Goal: Task Accomplishment & Management: Use online tool/utility

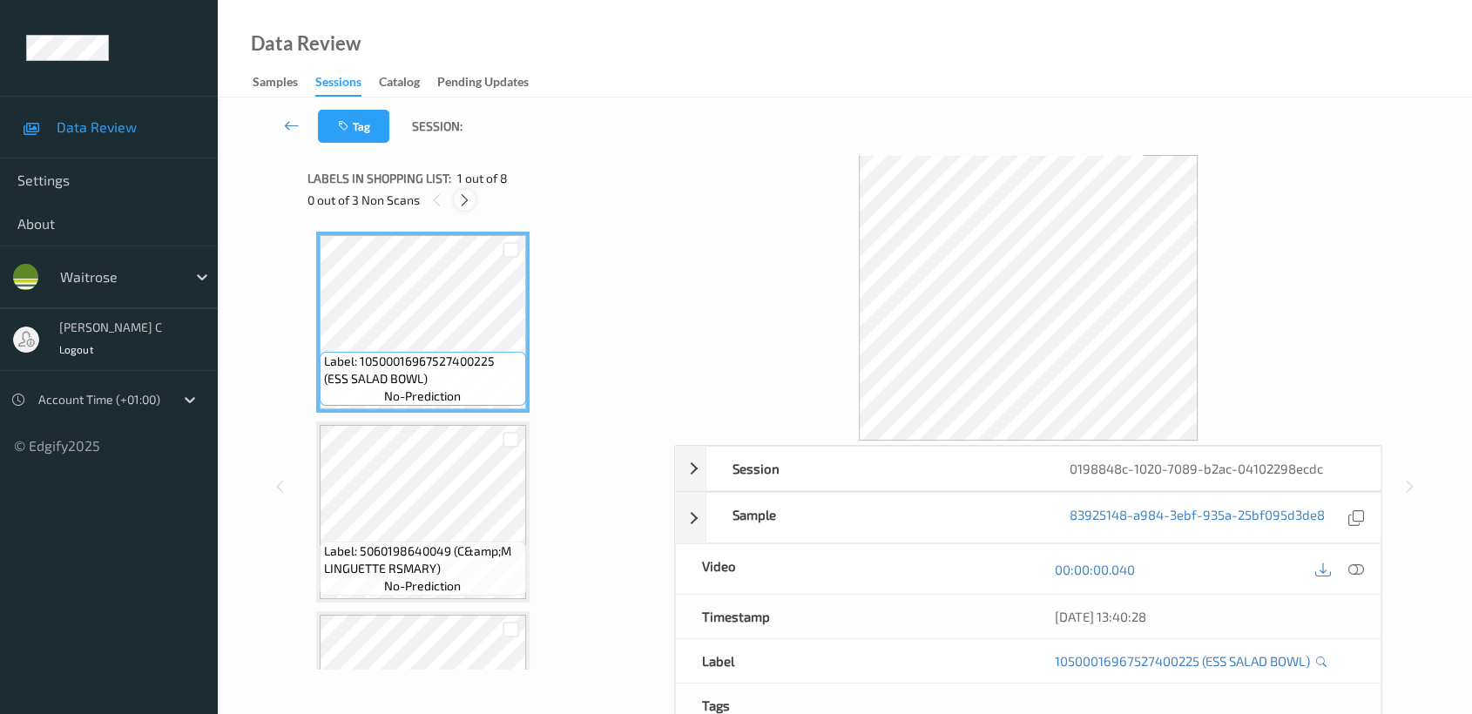
click at [468, 192] on icon at bounding box center [464, 200] width 15 height 16
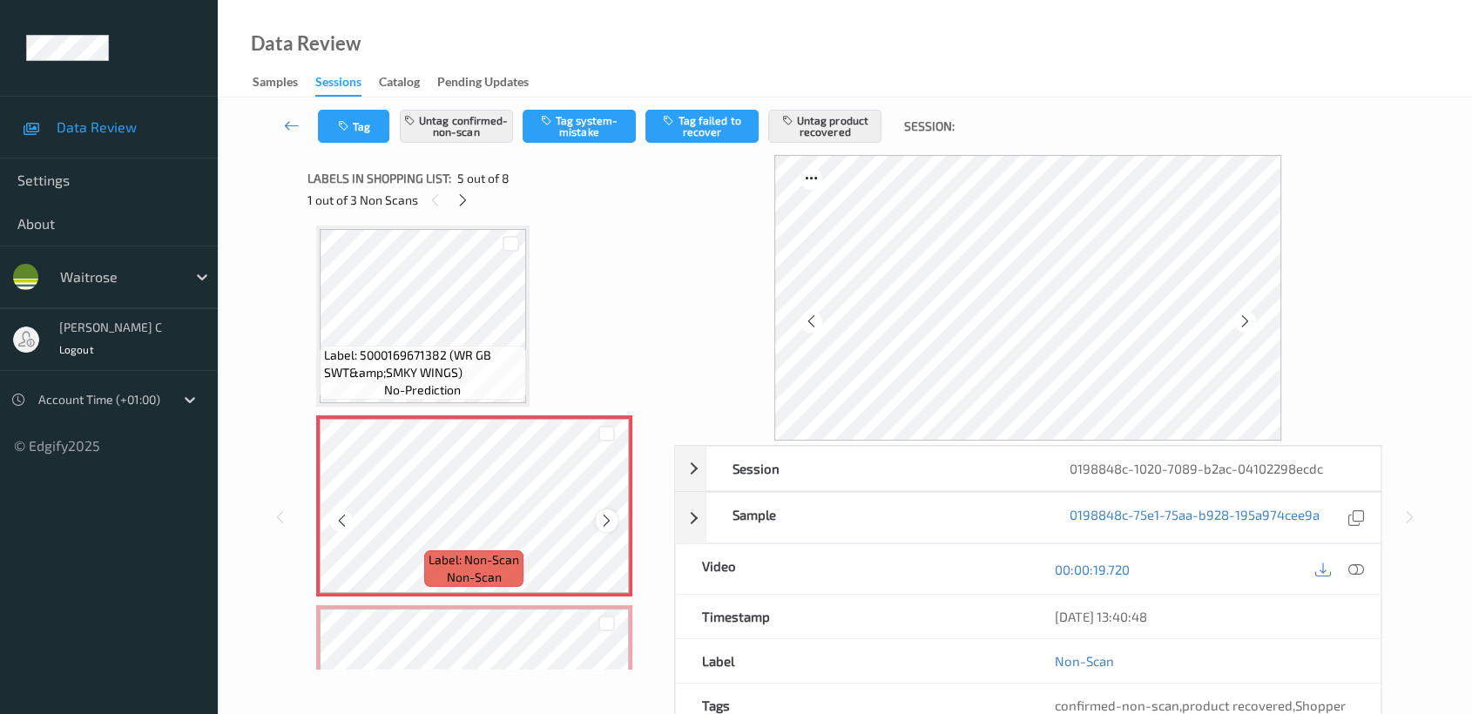
click at [606, 517] on icon at bounding box center [606, 521] width 15 height 16
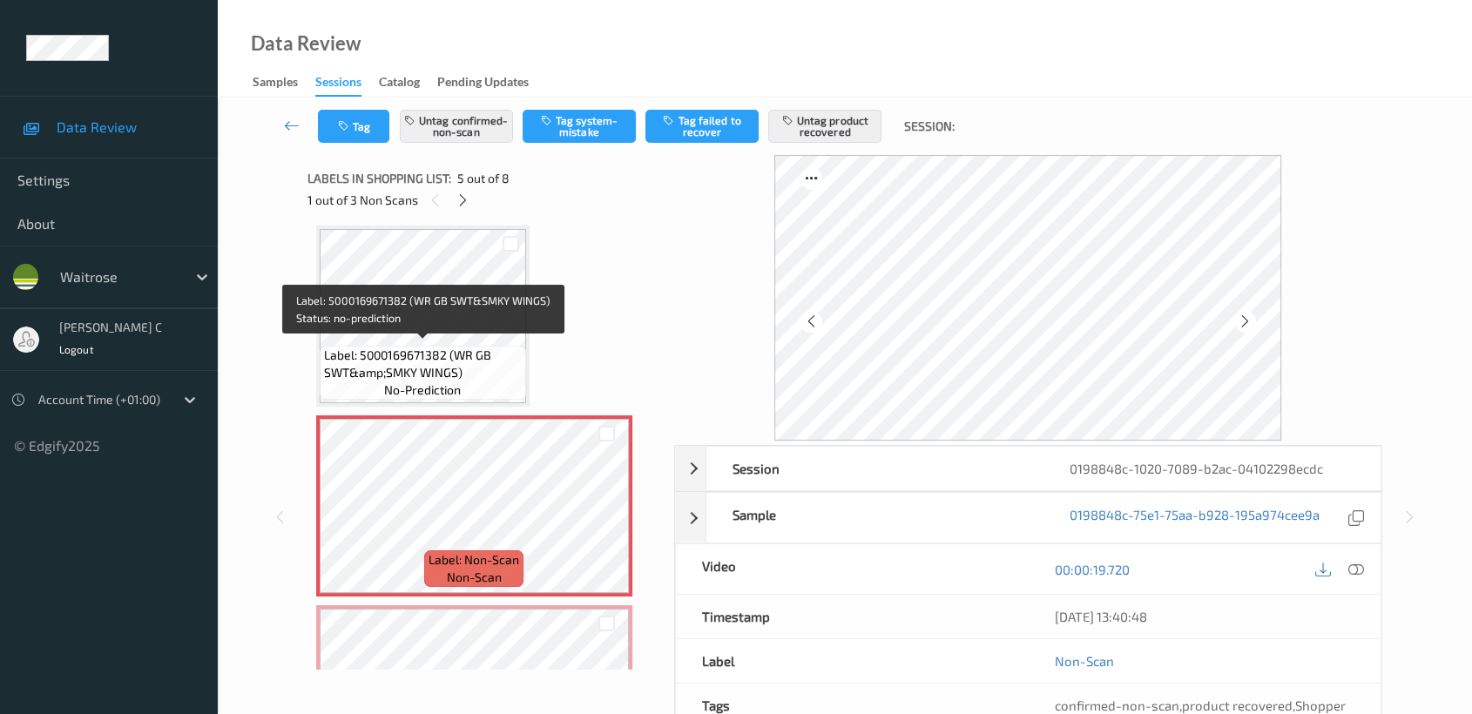
click at [466, 374] on span "Label: 5000169671382 (WR GB SWT&amp;SMKY WINGS)" at bounding box center [423, 364] width 198 height 35
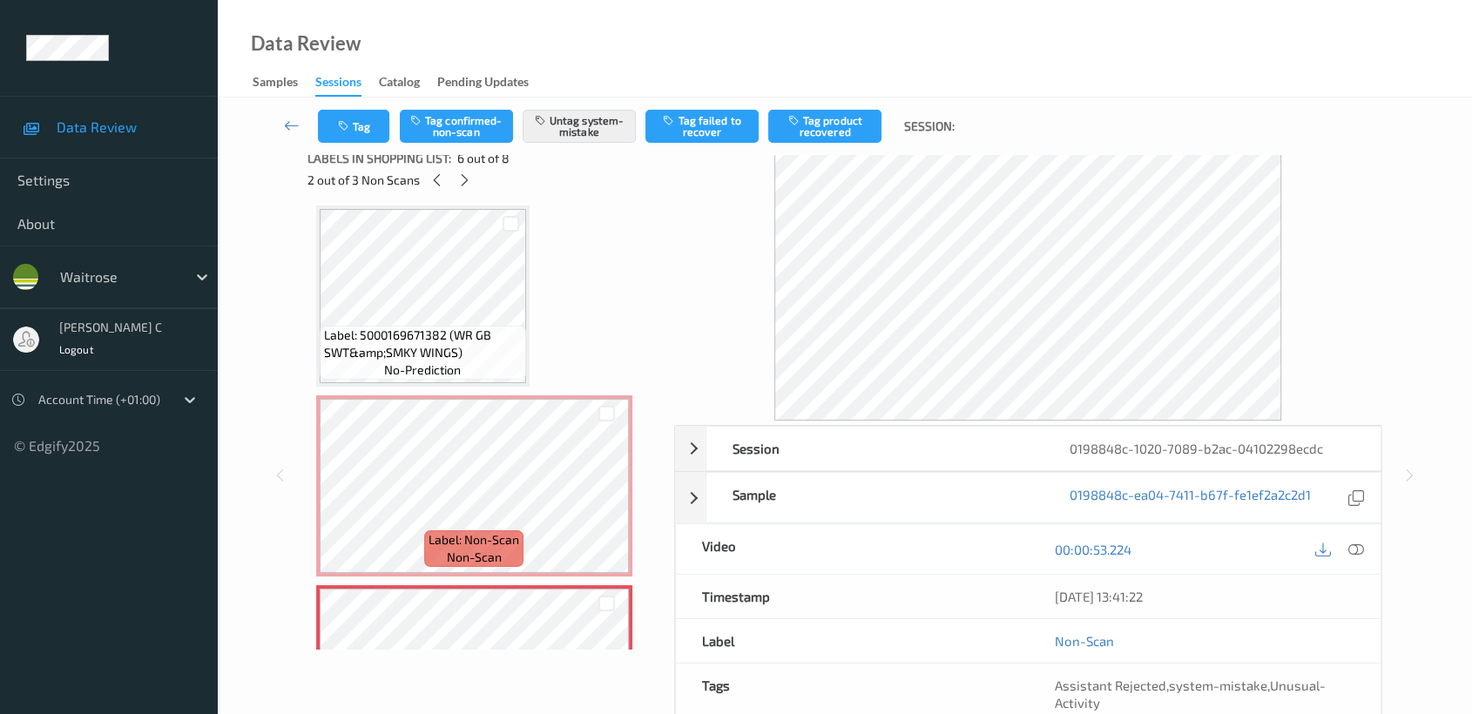
scroll to position [0, 0]
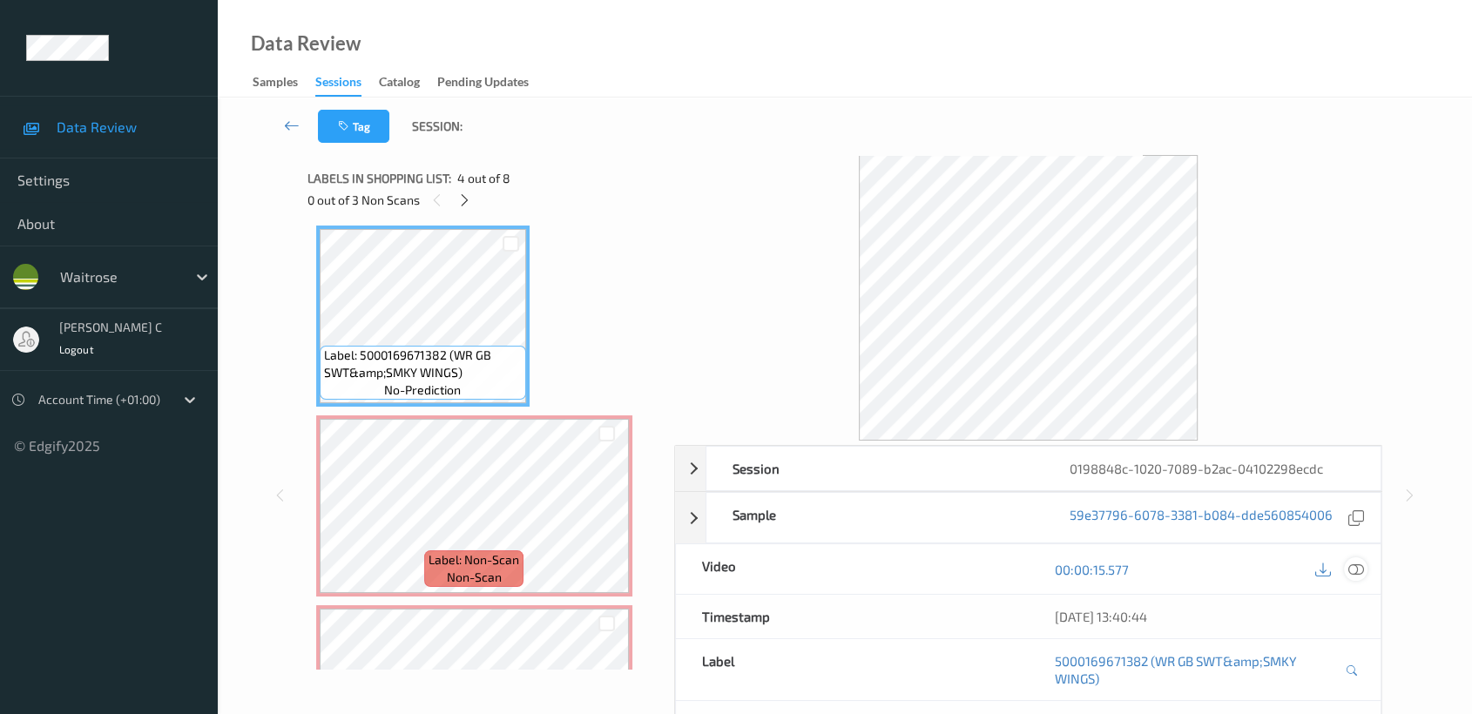
click at [1357, 570] on icon at bounding box center [1356, 570] width 16 height 16
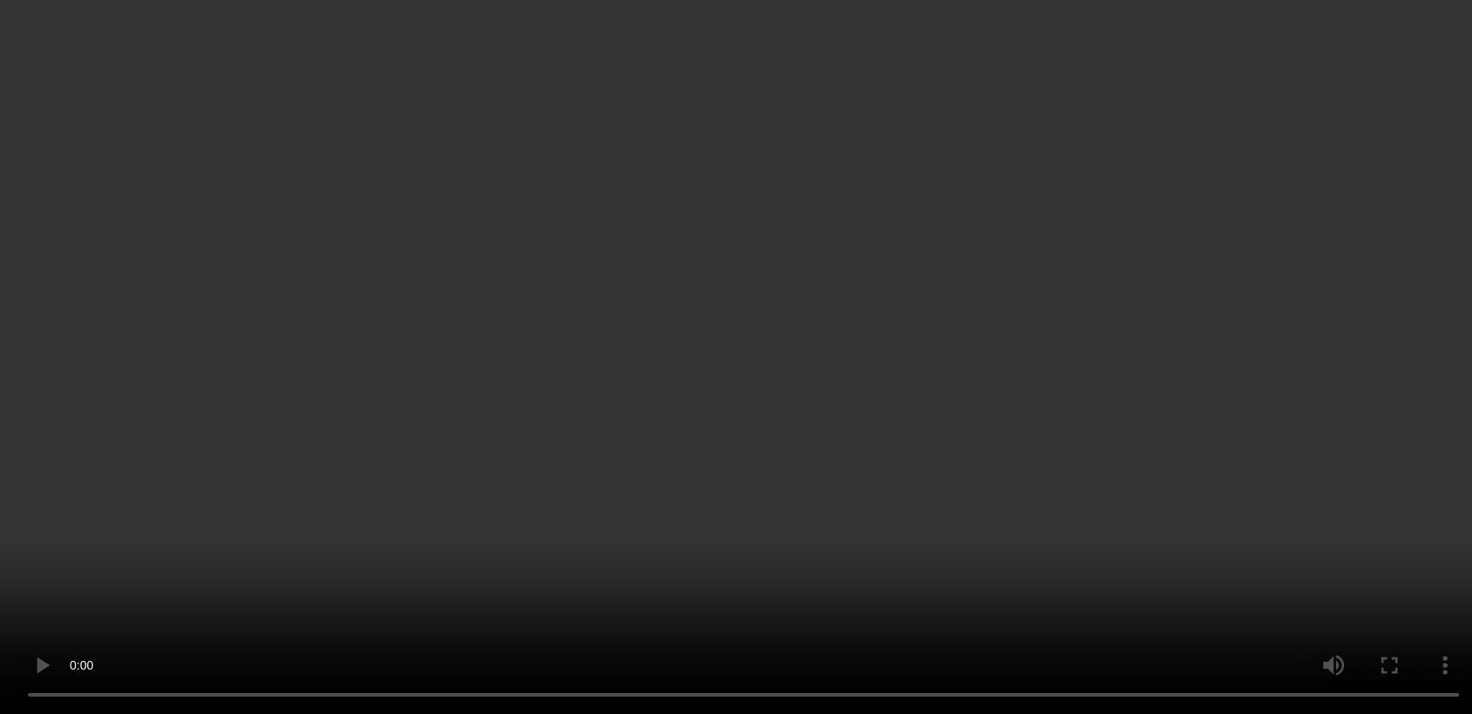
scroll to position [672, 0]
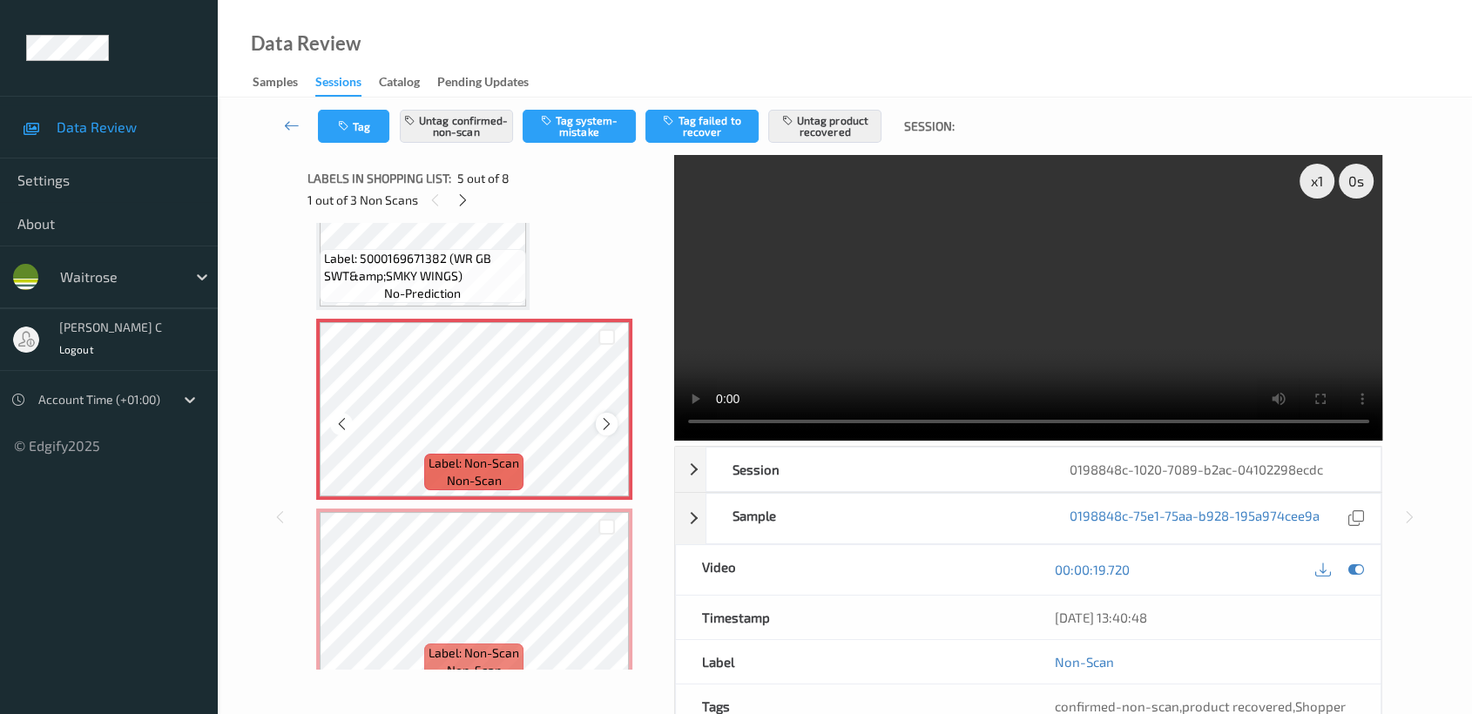
click at [604, 420] on icon at bounding box center [606, 424] width 15 height 16
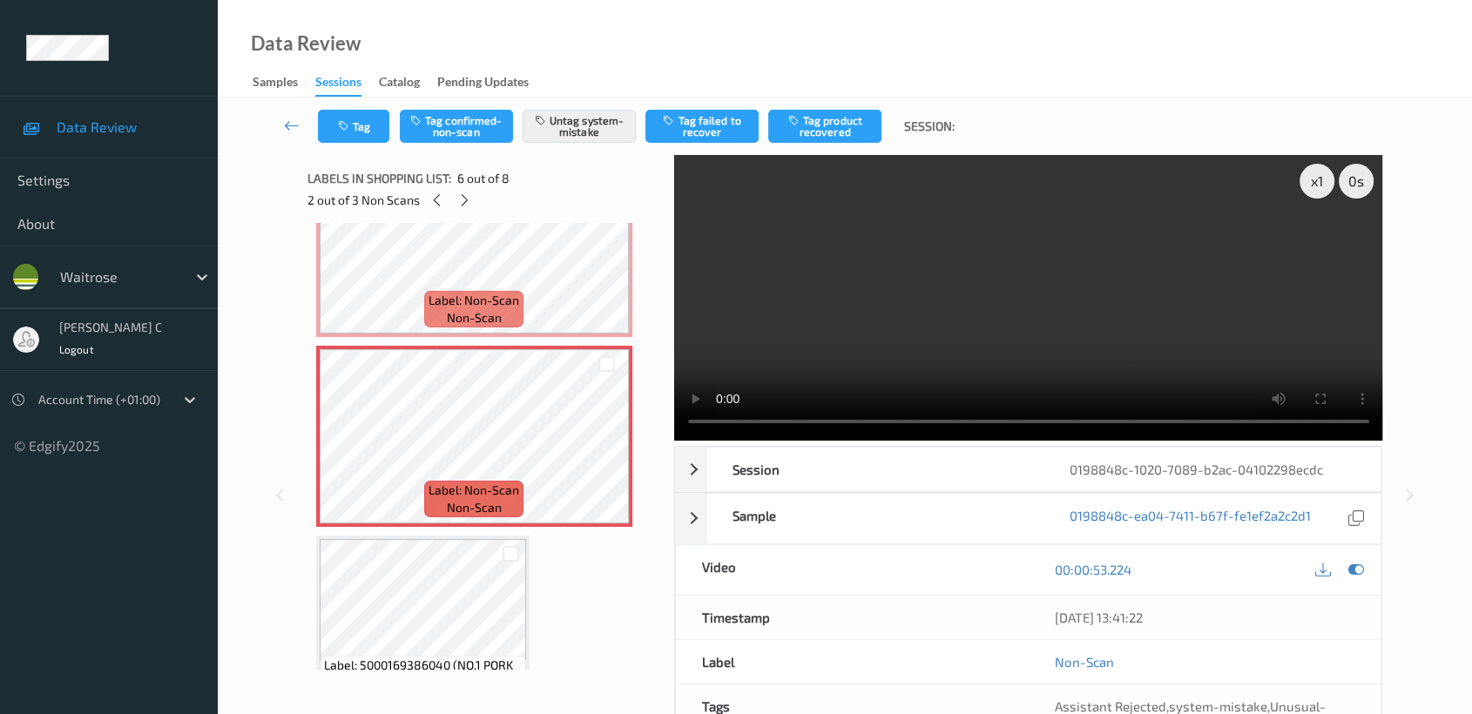
scroll to position [962, 0]
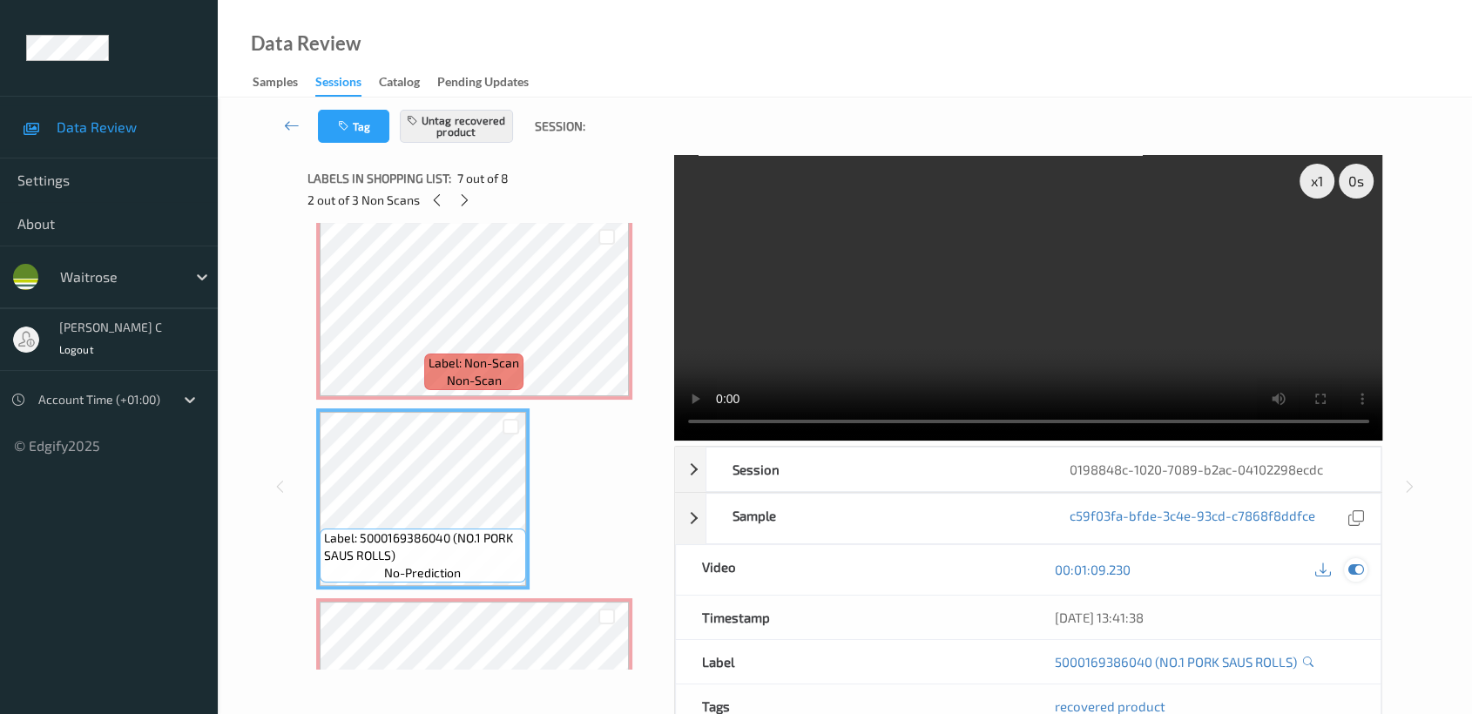
click at [1353, 572] on icon at bounding box center [1356, 570] width 16 height 16
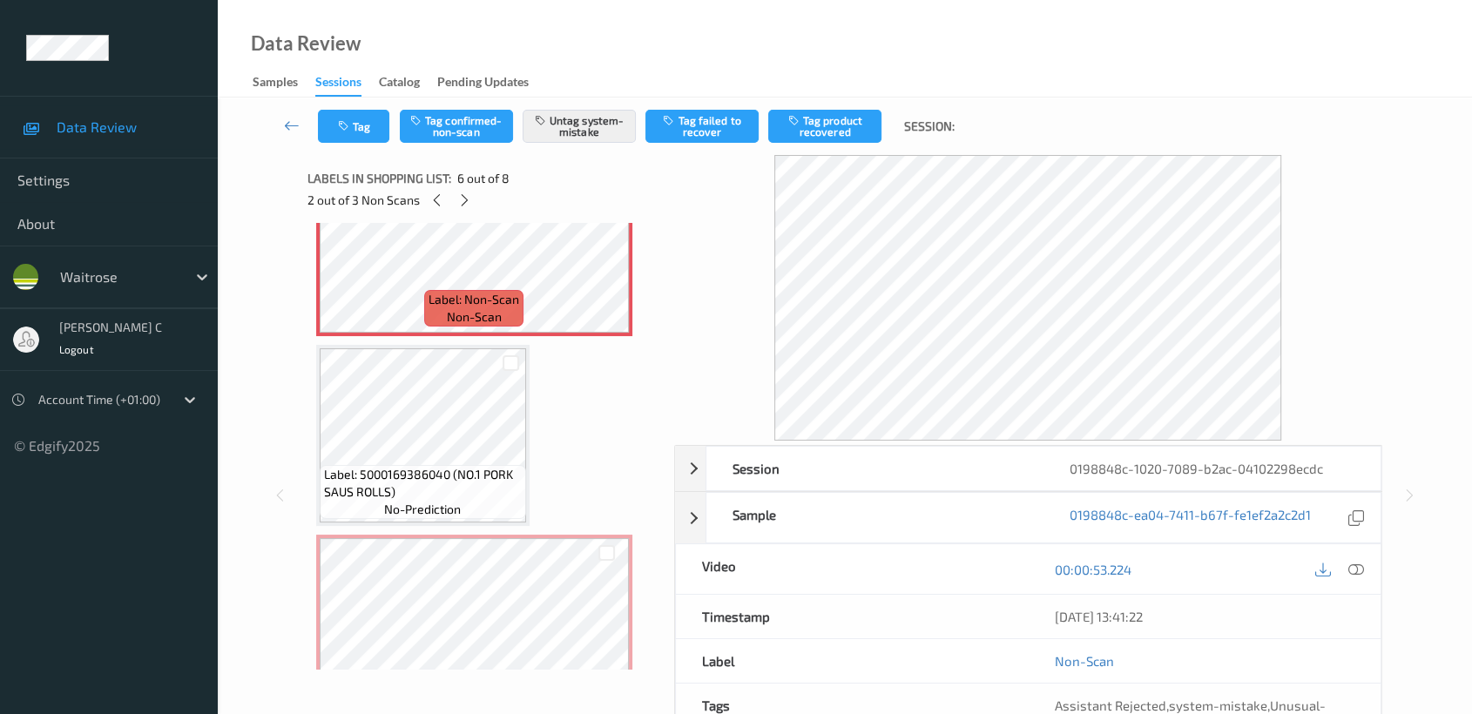
scroll to position [1059, 0]
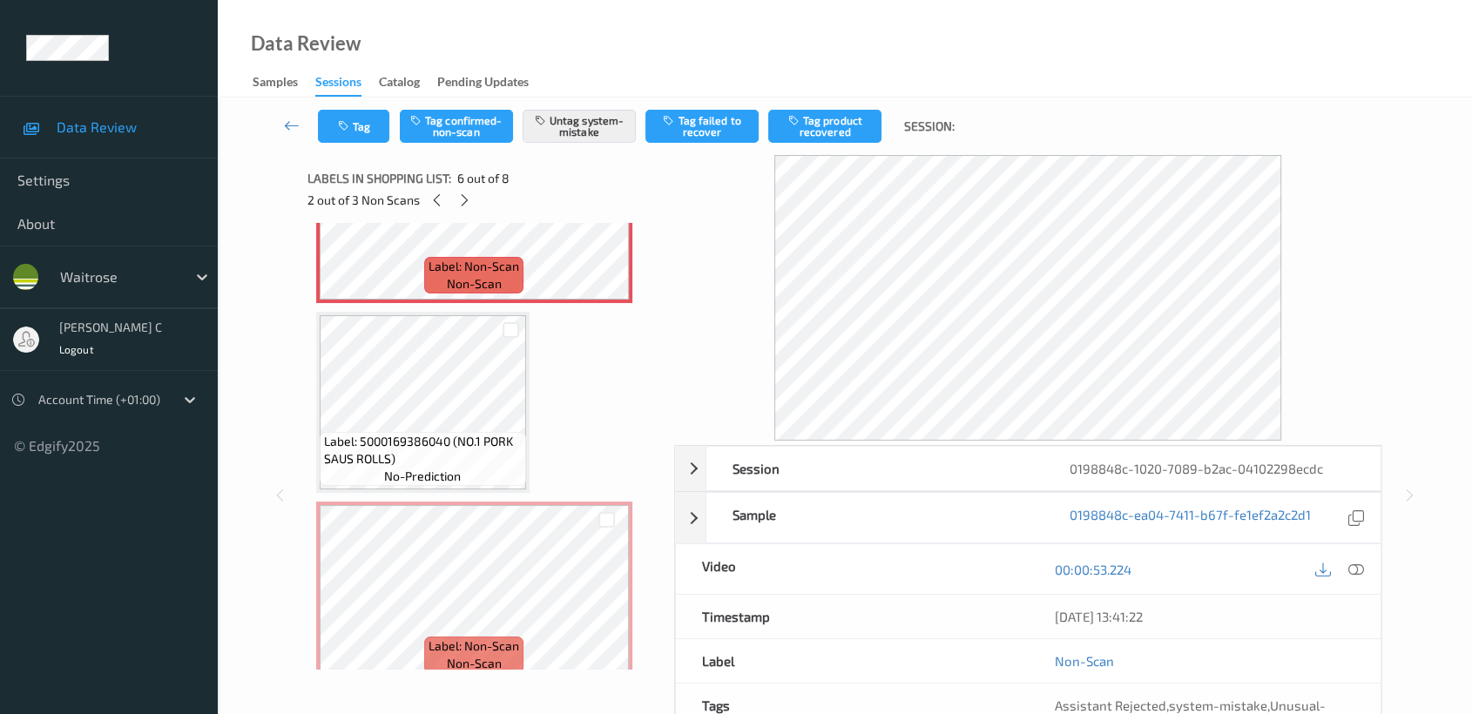
click at [457, 468] on span "no-prediction" at bounding box center [422, 476] width 77 height 17
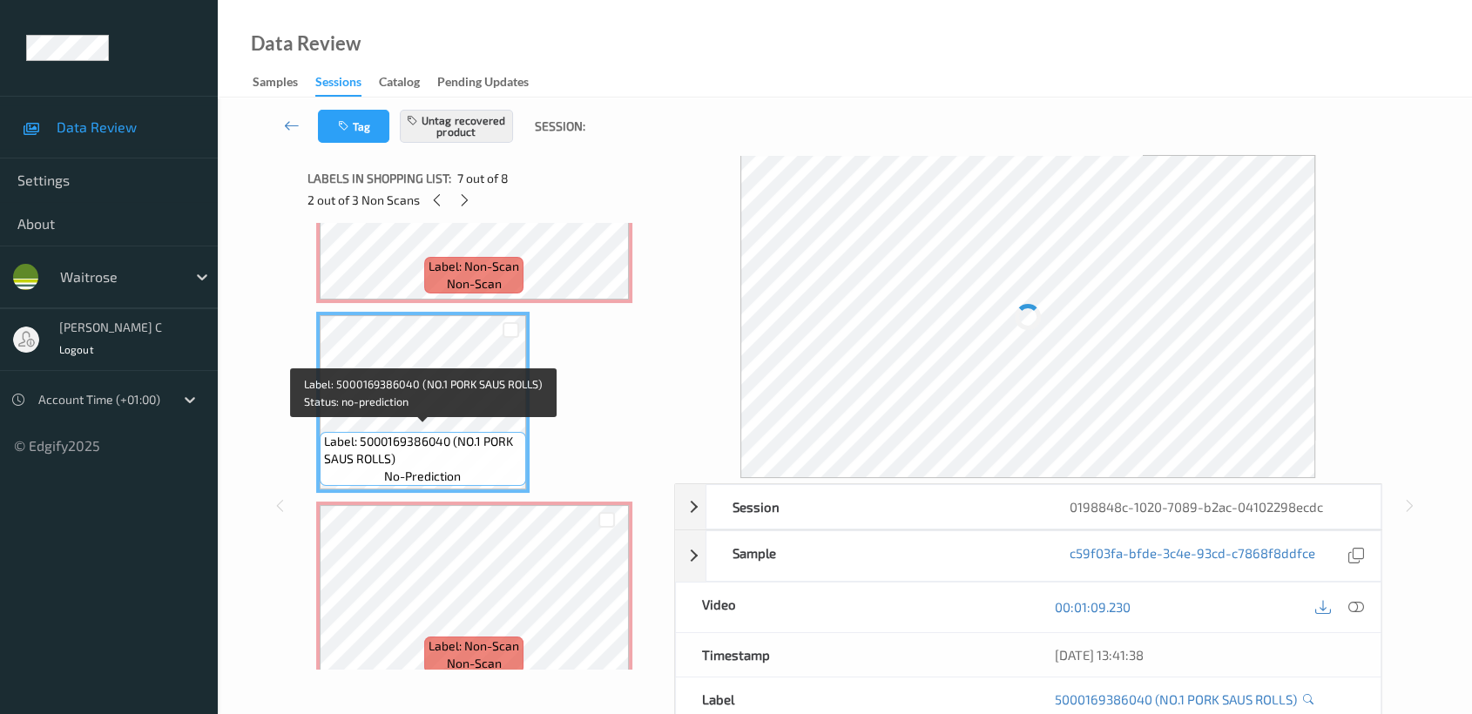
scroll to position [1074, 0]
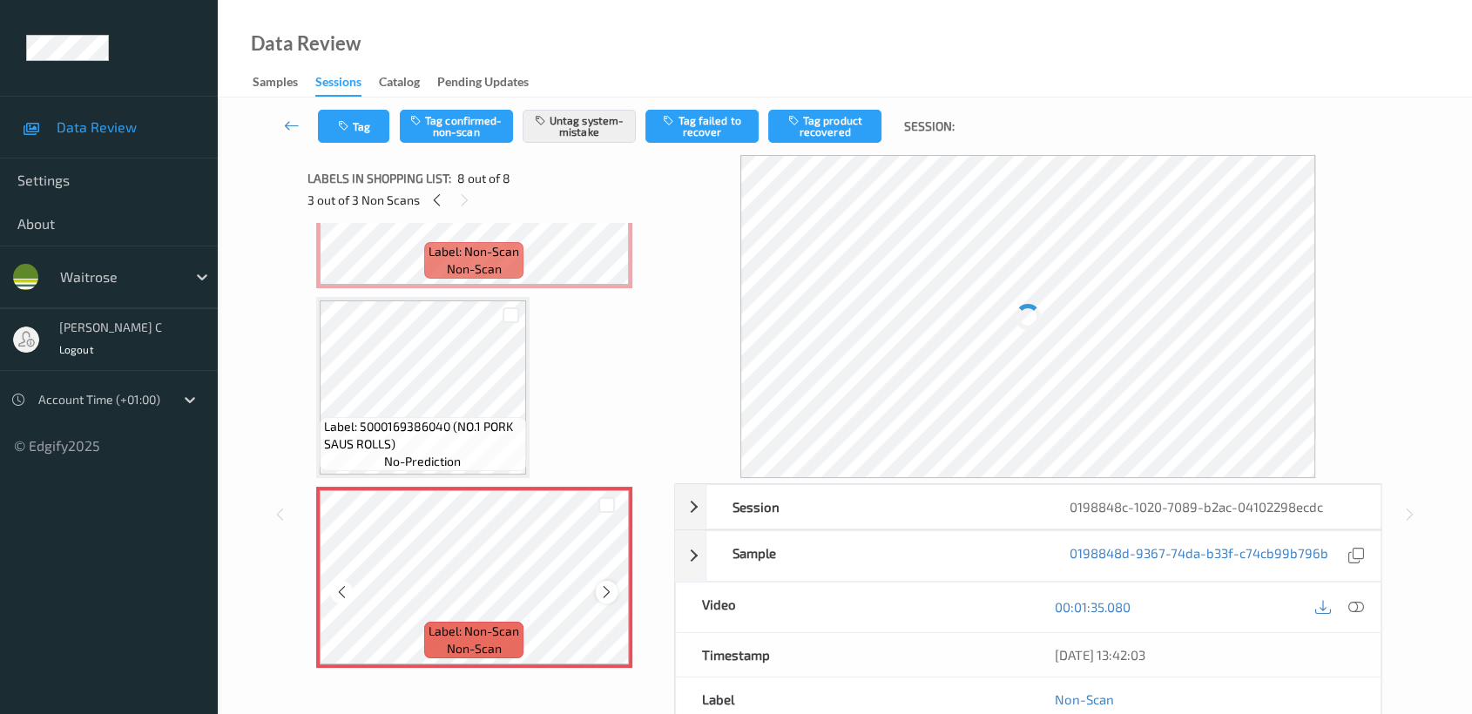
click at [608, 584] on icon at bounding box center [606, 592] width 15 height 16
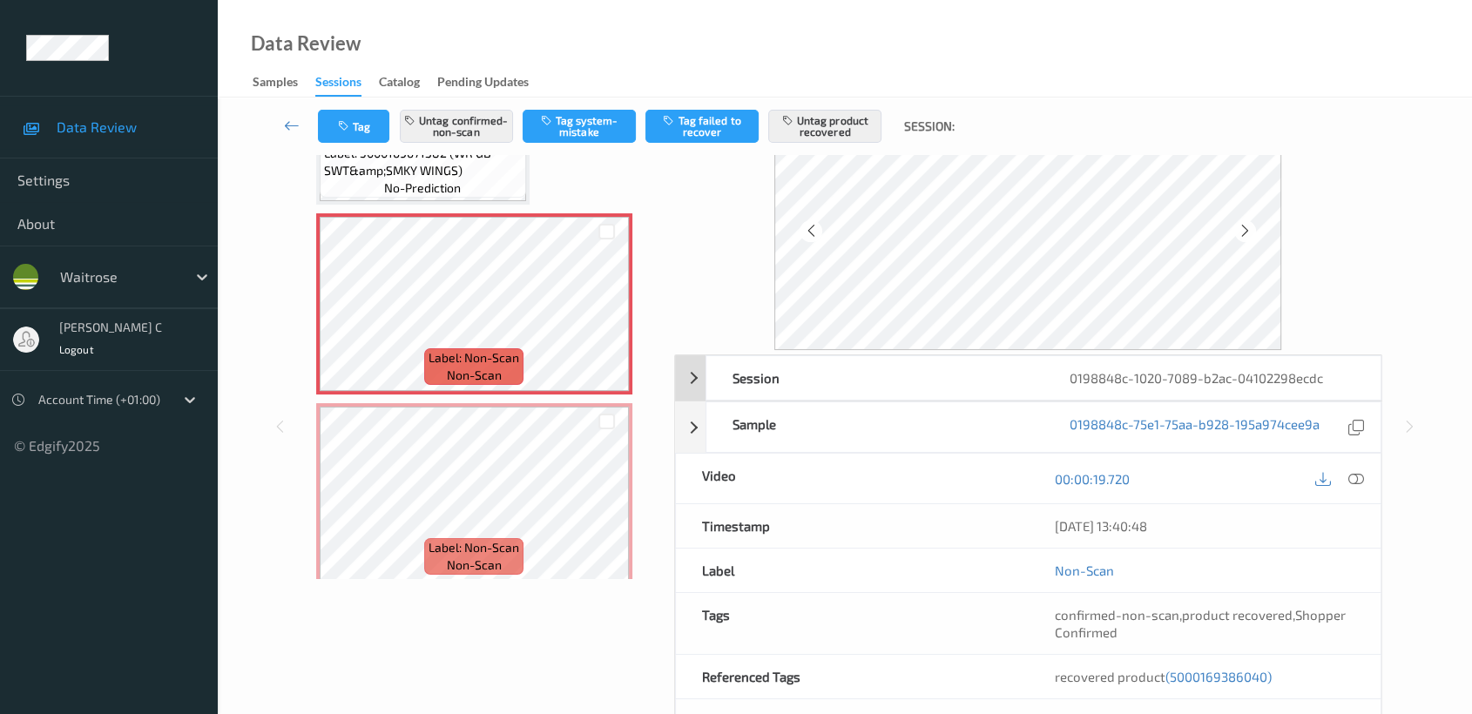
scroll to position [0, 0]
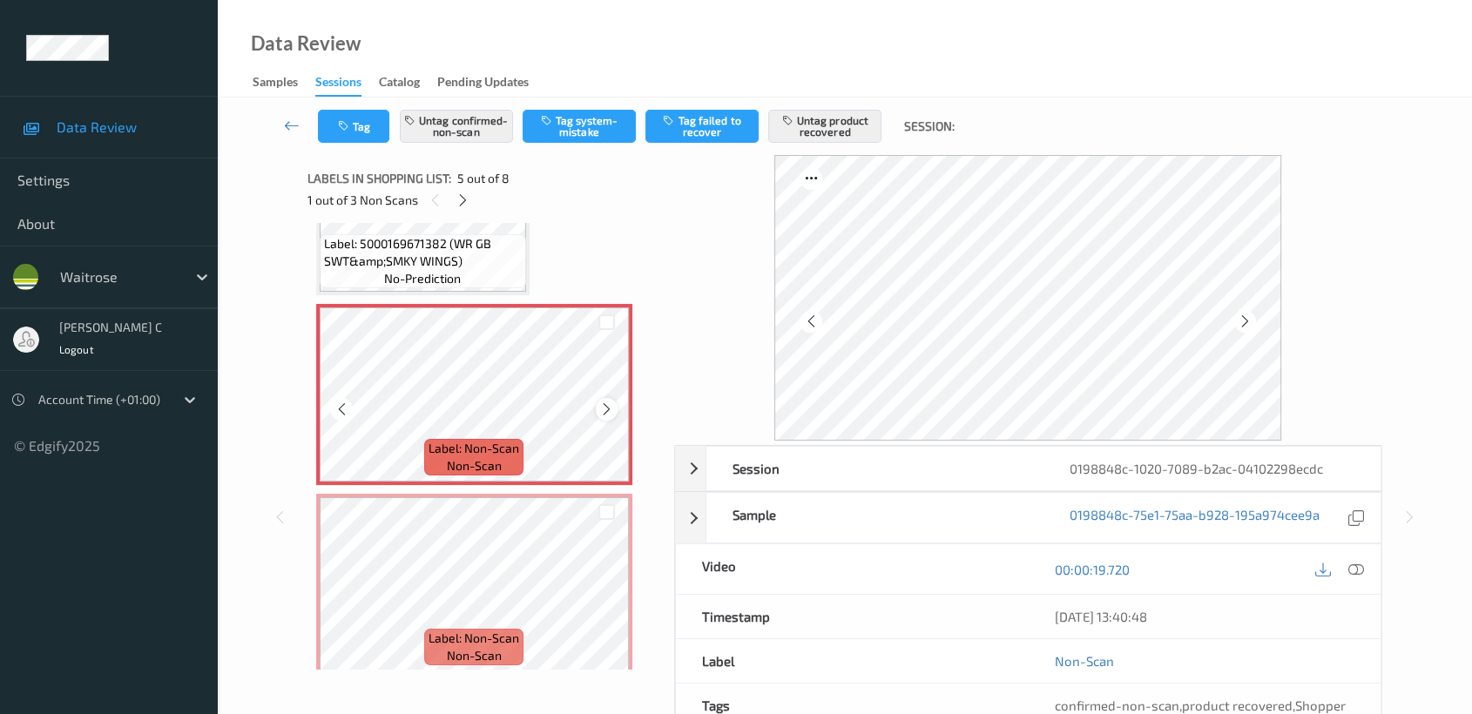
click at [606, 408] on icon at bounding box center [606, 409] width 15 height 16
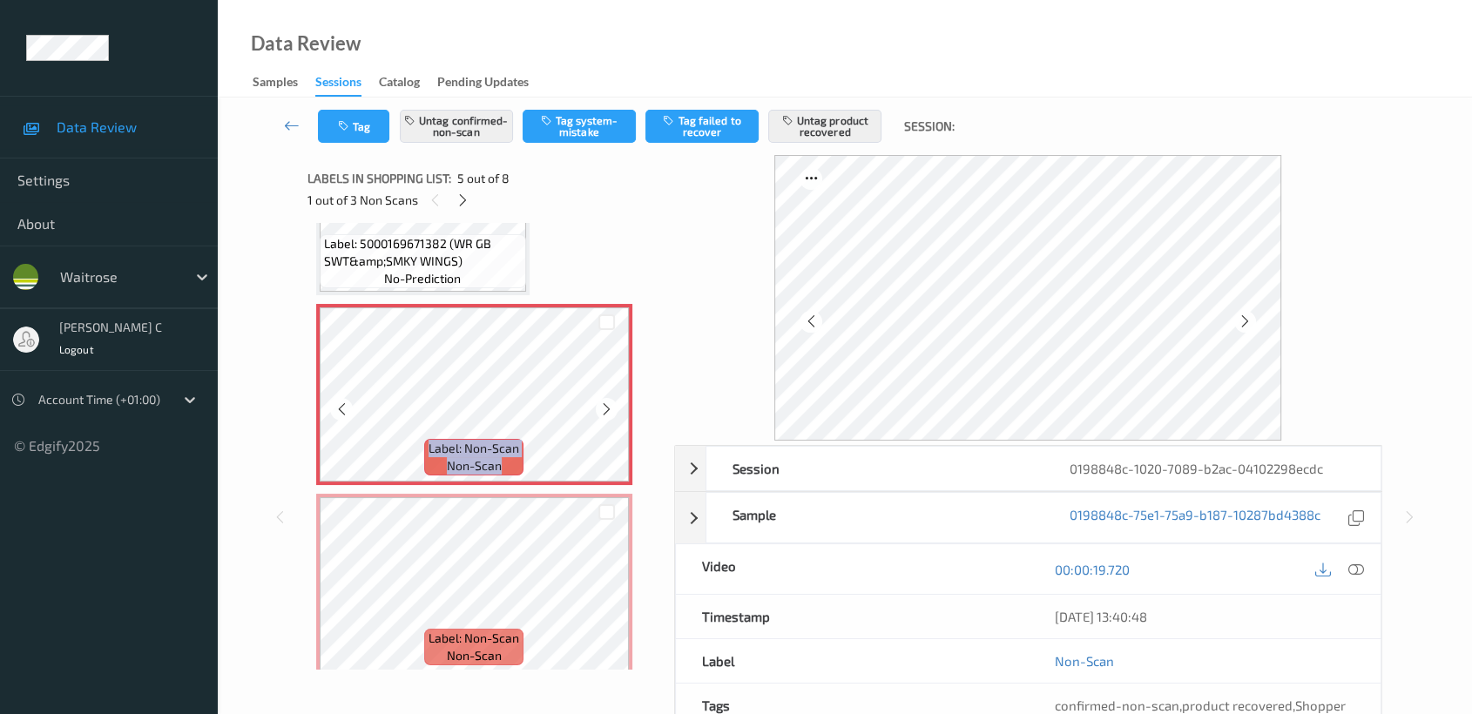
click at [606, 408] on icon at bounding box center [606, 409] width 15 height 16
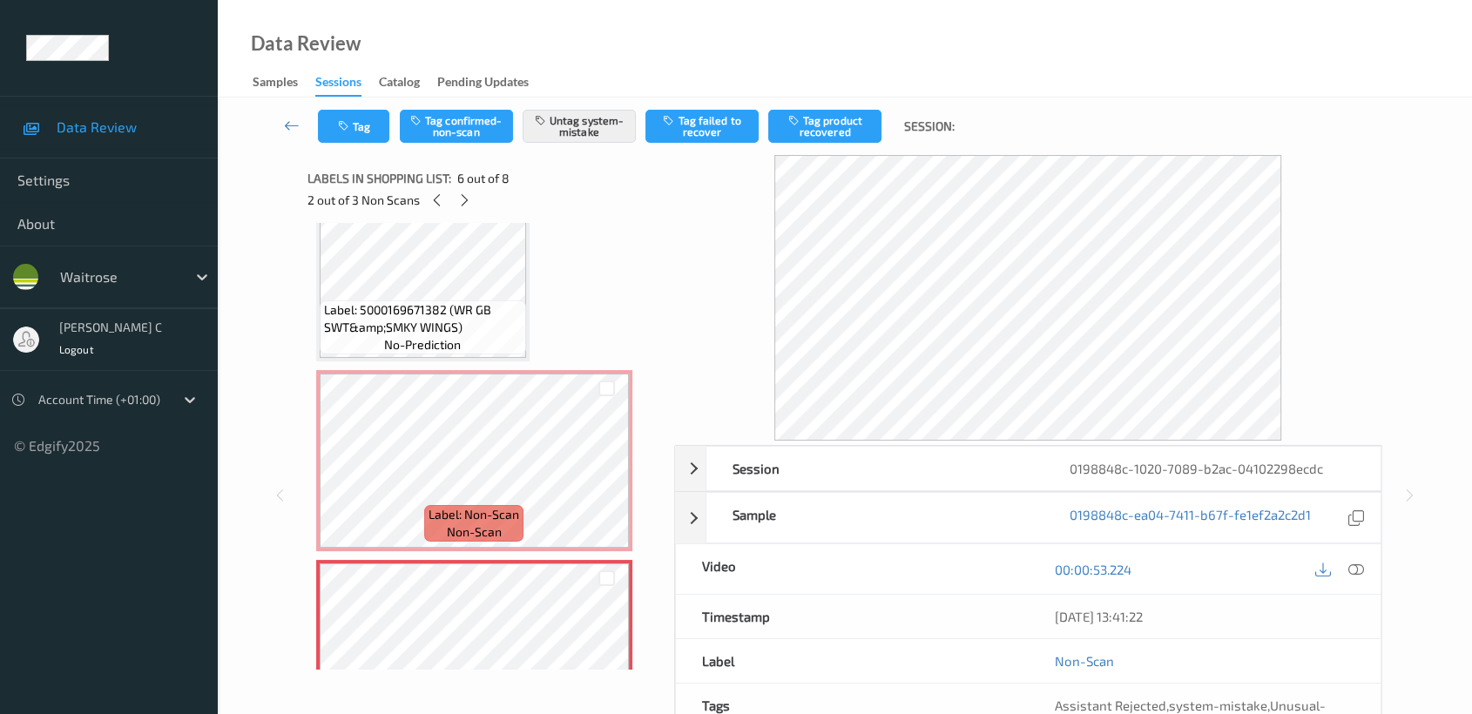
scroll to position [590, 0]
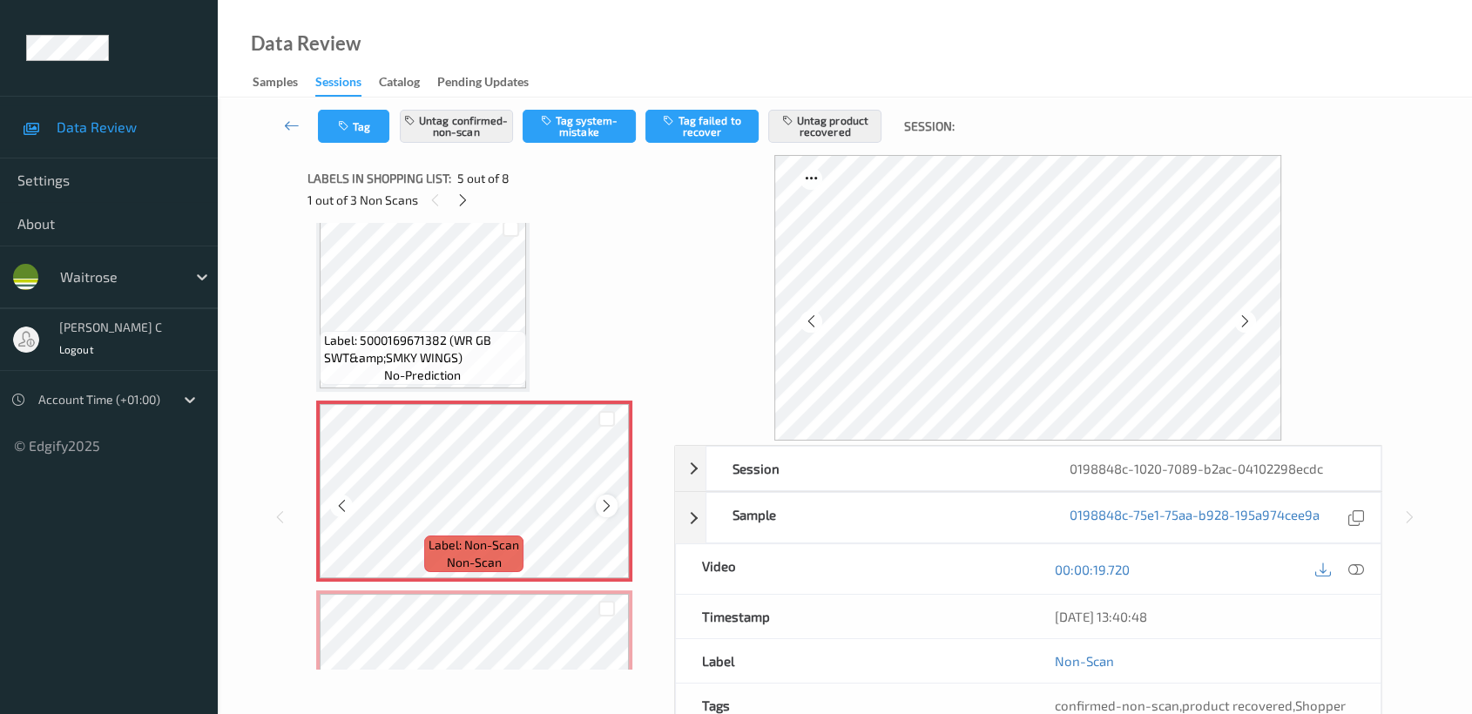
click at [611, 503] on icon at bounding box center [606, 506] width 15 height 16
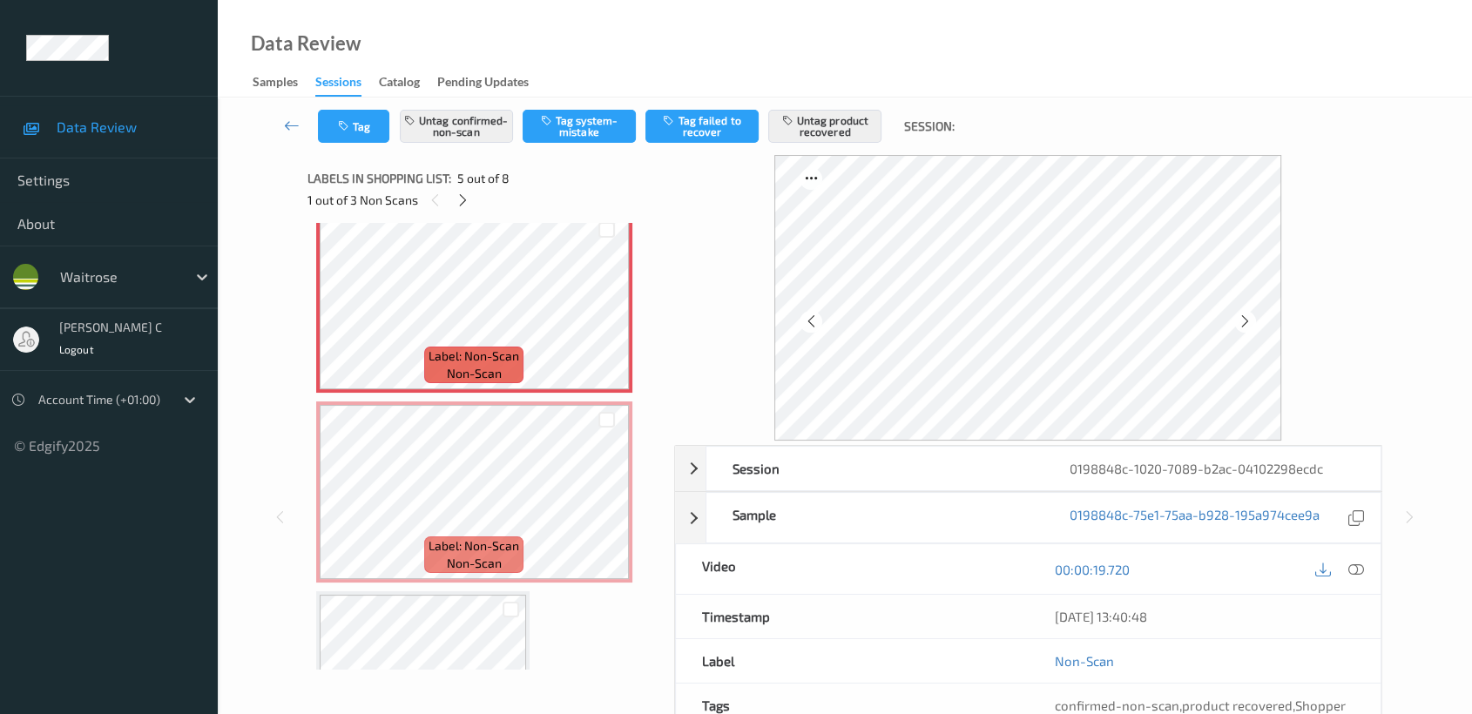
scroll to position [784, 0]
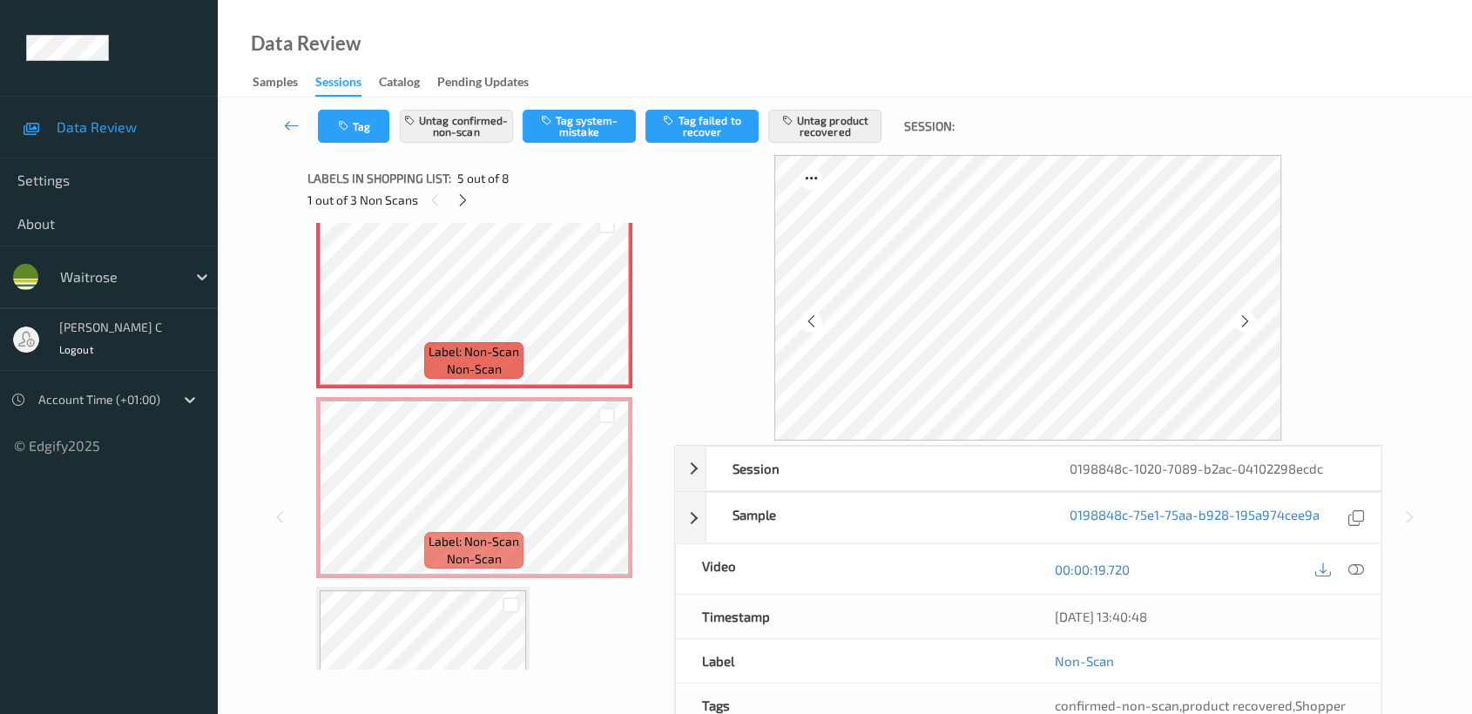
click at [519, 535] on div "Label: Non-Scan non-scan" at bounding box center [473, 550] width 99 height 37
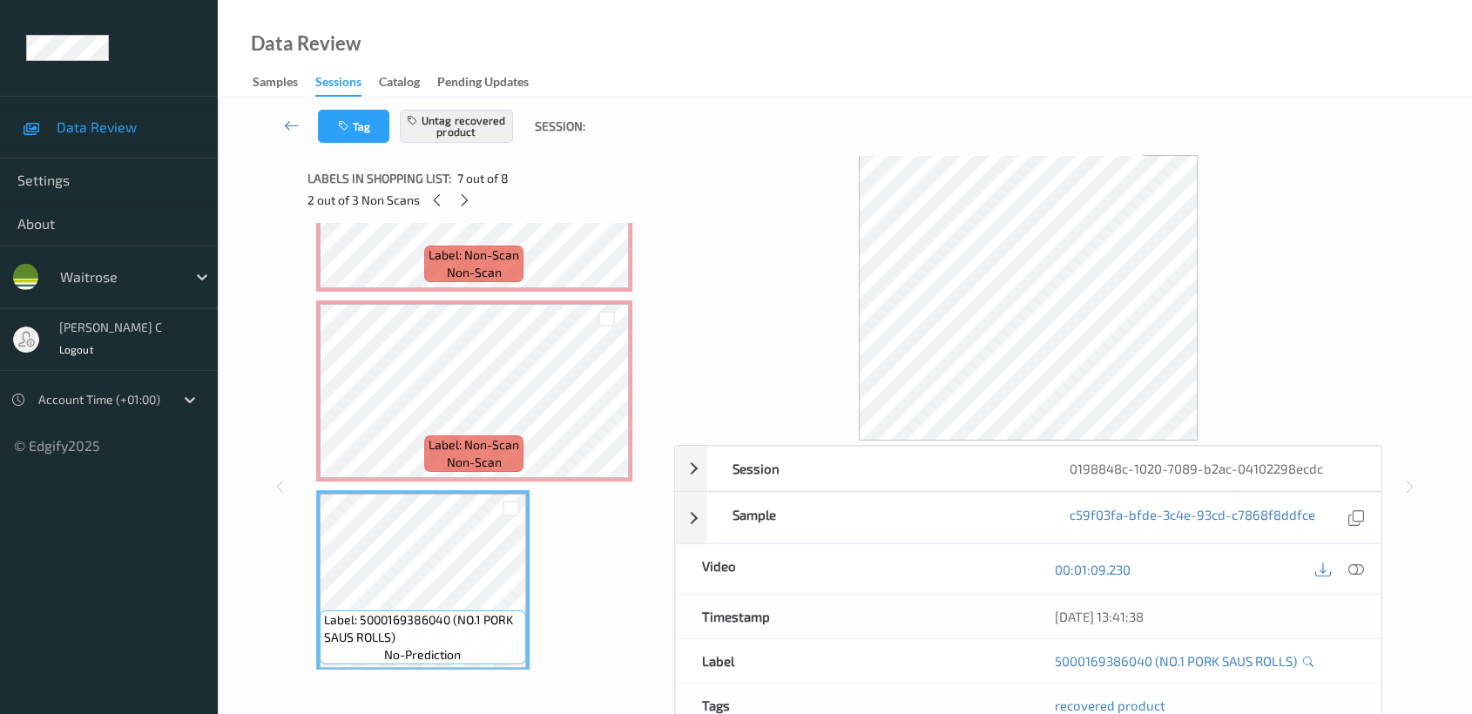
scroll to position [1074, 0]
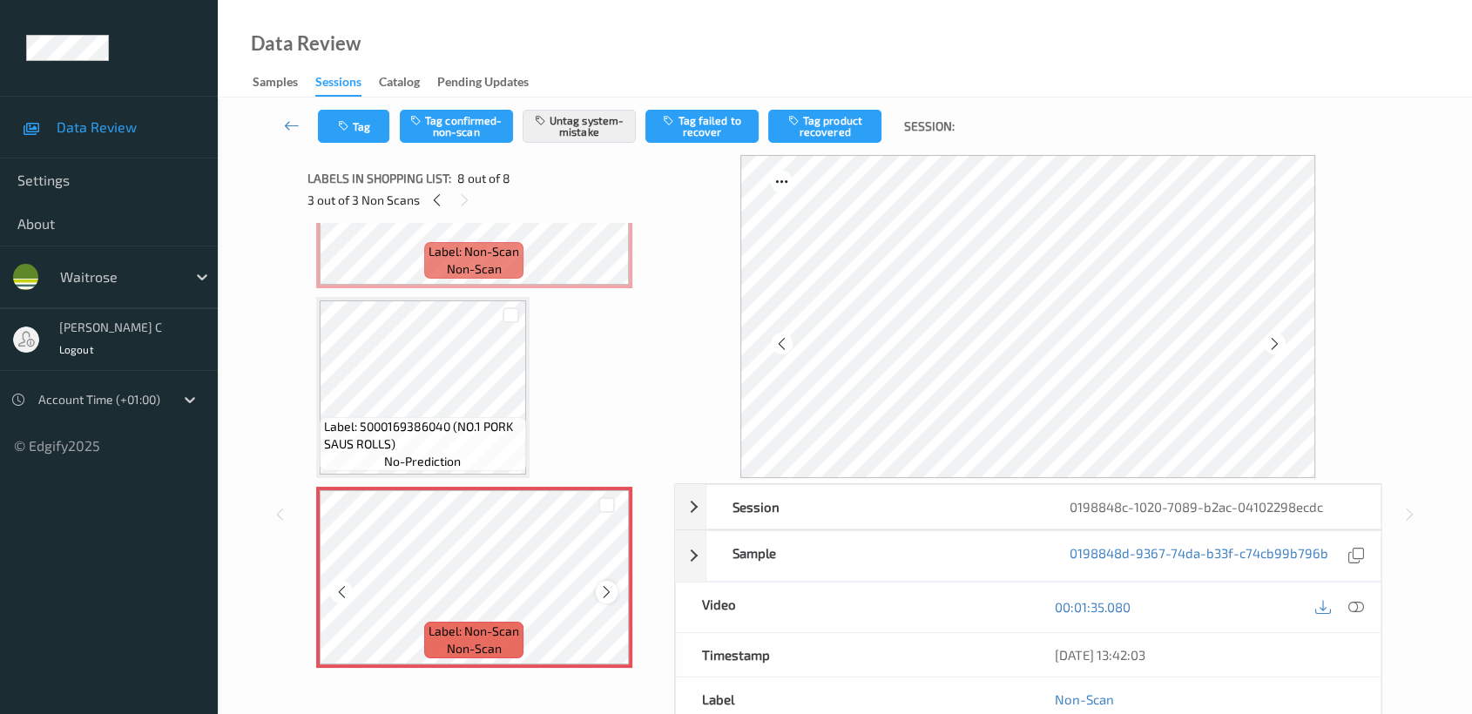
click at [600, 584] on icon at bounding box center [606, 592] width 15 height 16
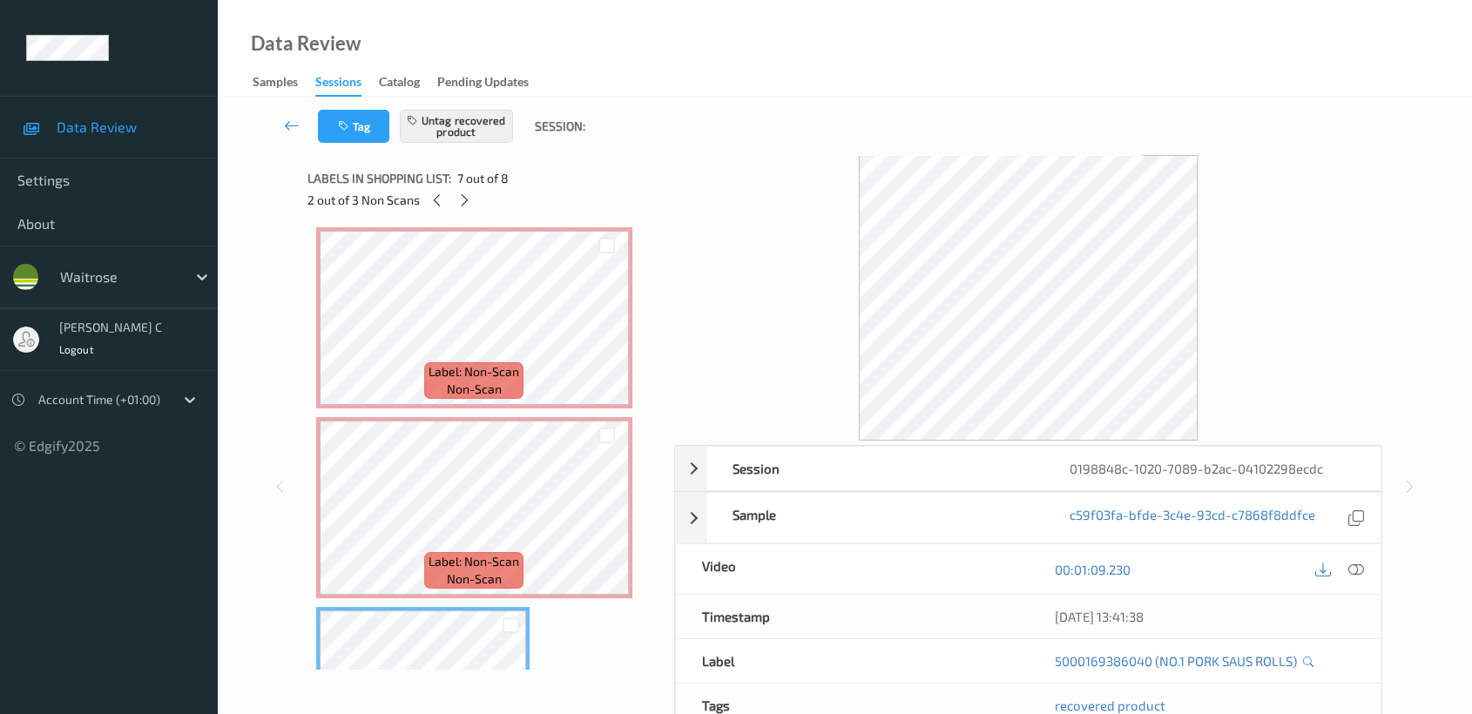
scroll to position [688, 0]
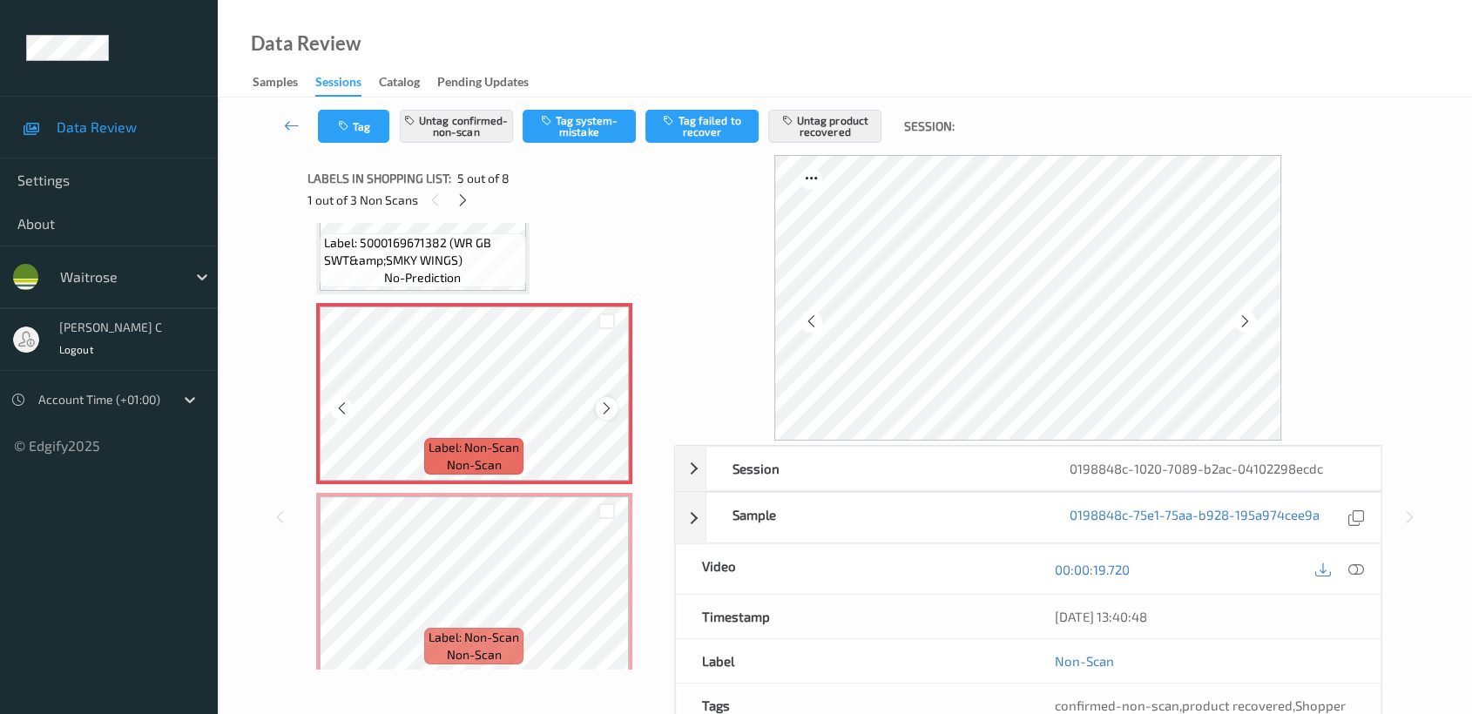
click at [611, 408] on icon at bounding box center [606, 409] width 15 height 16
click at [602, 410] on icon at bounding box center [606, 409] width 15 height 16
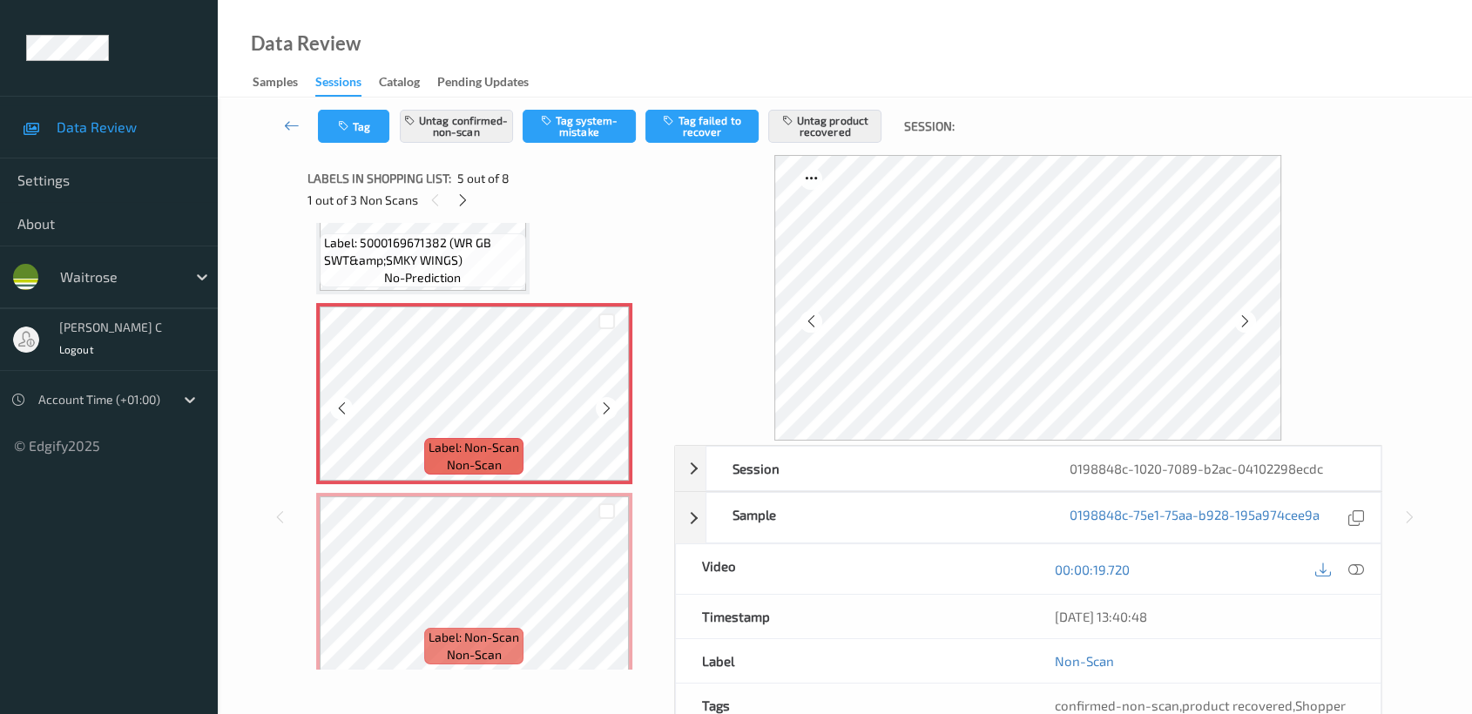
click at [602, 410] on icon at bounding box center [606, 409] width 15 height 16
click at [473, 132] on button "Untag confirmed-non-scan" at bounding box center [456, 126] width 113 height 33
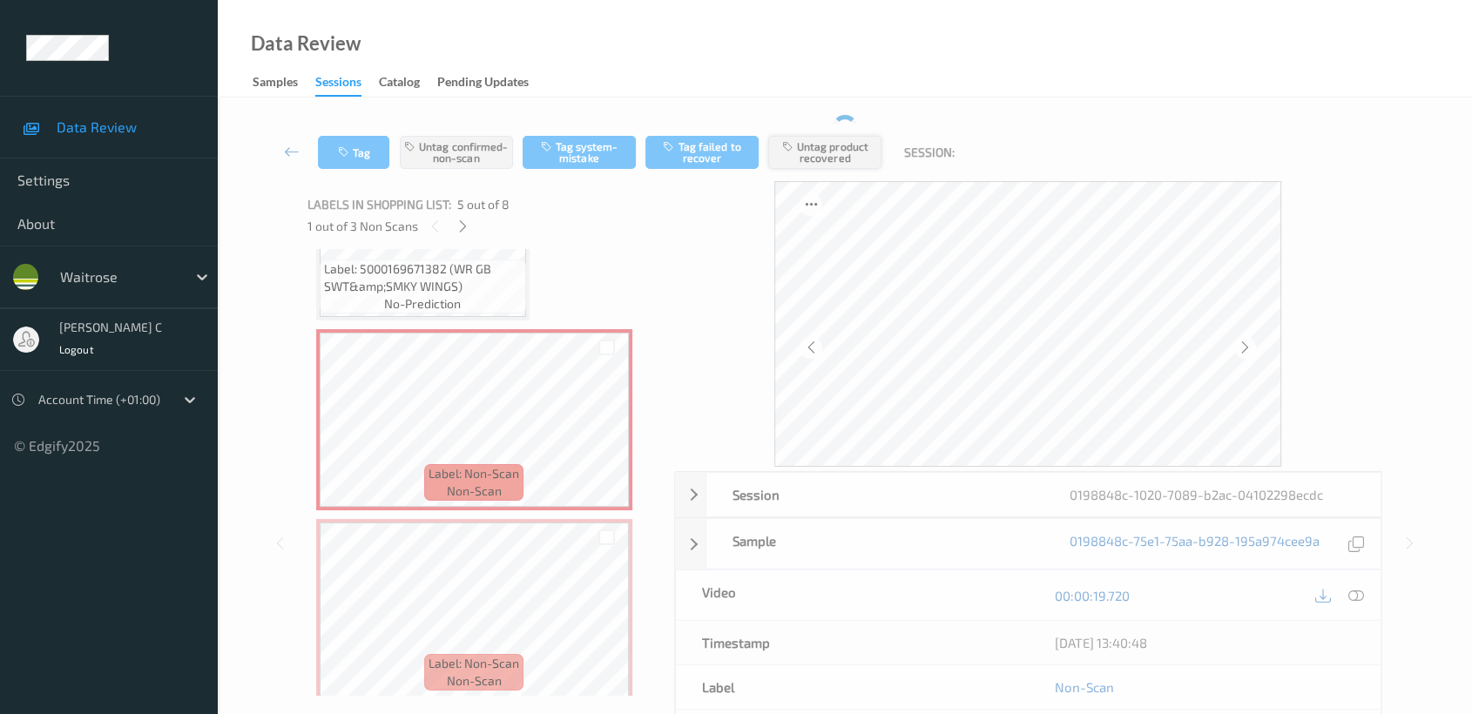
click at [860, 148] on button "Untag product recovered" at bounding box center [824, 152] width 113 height 33
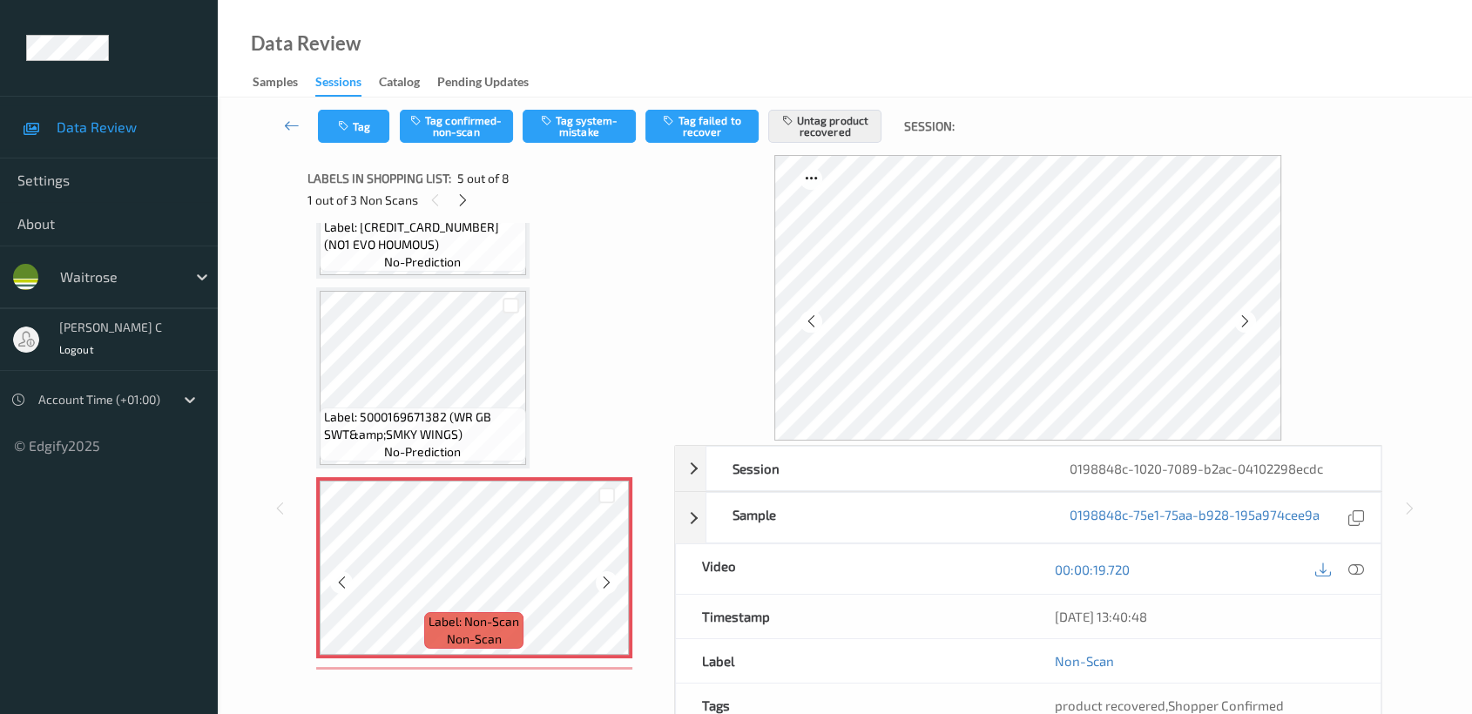
scroll to position [495, 0]
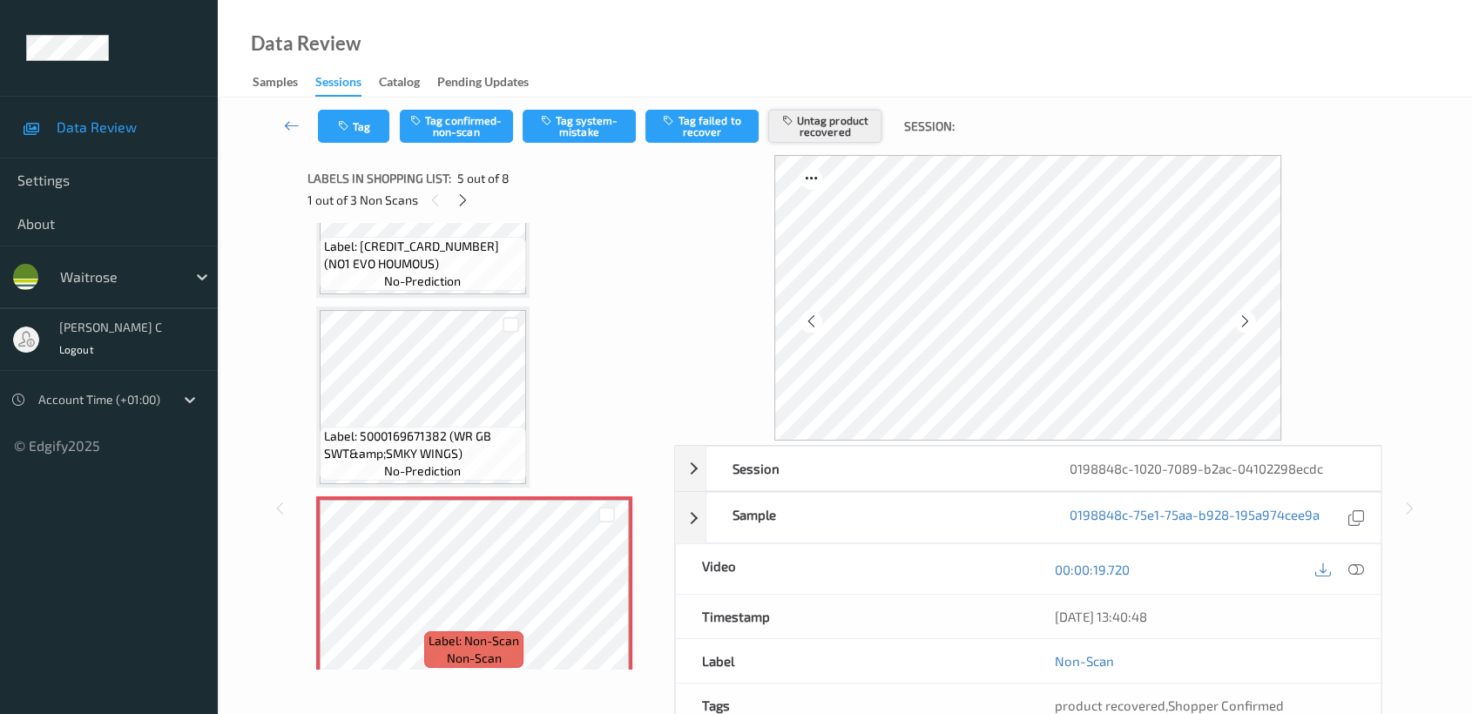
click at [801, 132] on button "Untag product recovered" at bounding box center [824, 126] width 113 height 33
click at [841, 118] on button "Untag product recovered" at bounding box center [824, 126] width 113 height 33
click at [859, 137] on button "Untag product recovered" at bounding box center [824, 126] width 113 height 33
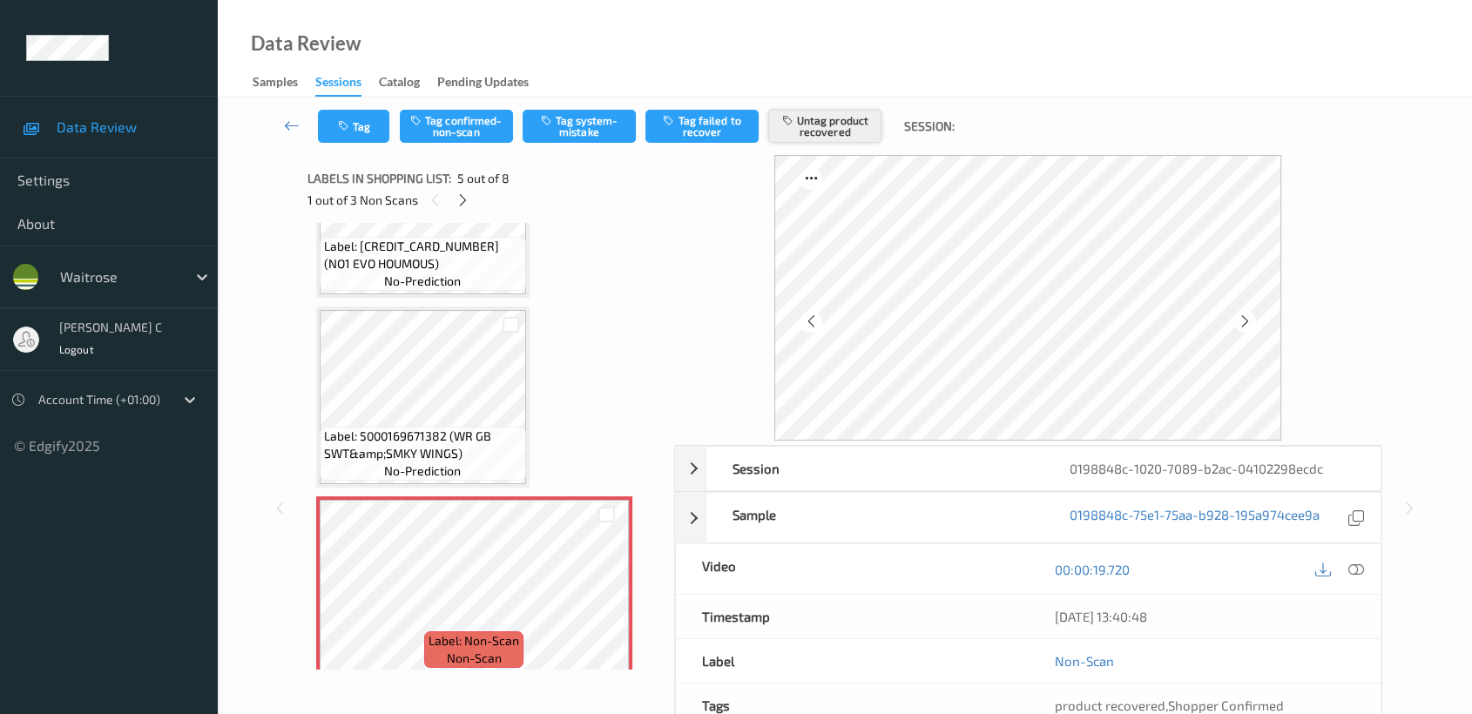
click at [860, 137] on button "Untag product recovered" at bounding box center [824, 126] width 113 height 33
click at [839, 130] on button "Untag product recovered" at bounding box center [824, 126] width 113 height 33
click at [467, 131] on button "Tag confirmed-non-scan" at bounding box center [456, 126] width 113 height 33
